Goal: Answer question/provide support: Share knowledge or assist other users

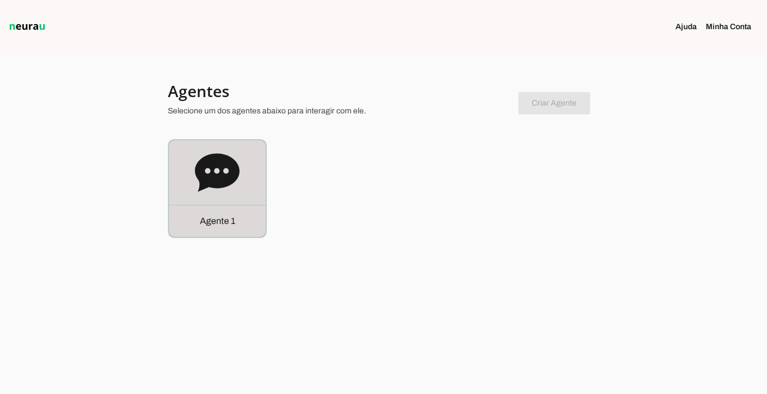
click at [218, 232] on div "Agente 1" at bounding box center [217, 221] width 97 height 32
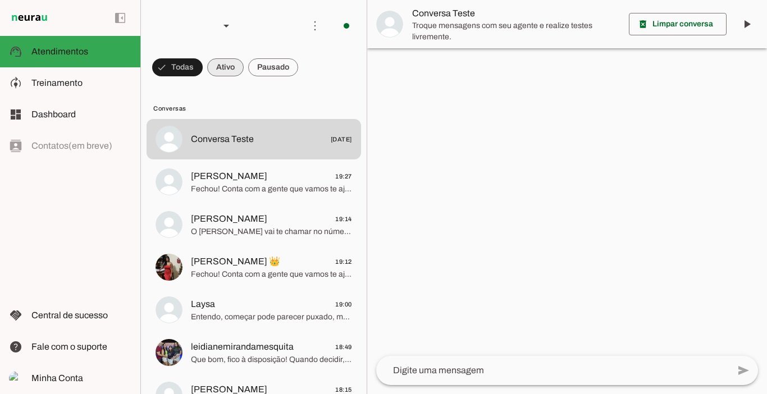
click at [221, 71] on span at bounding box center [225, 67] width 36 height 27
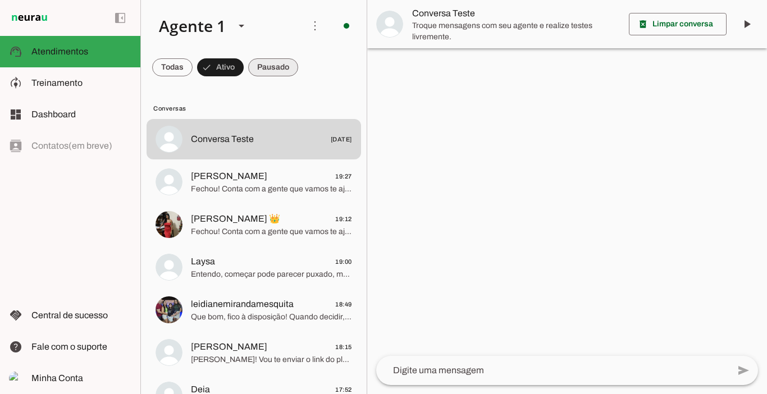
click at [277, 68] on span at bounding box center [273, 67] width 50 height 27
